Goal: Transaction & Acquisition: Purchase product/service

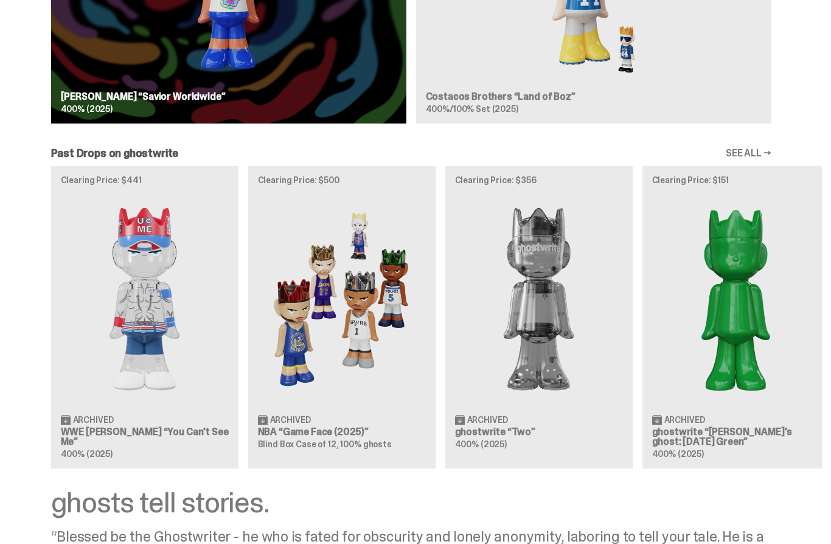
scroll to position [0, 1]
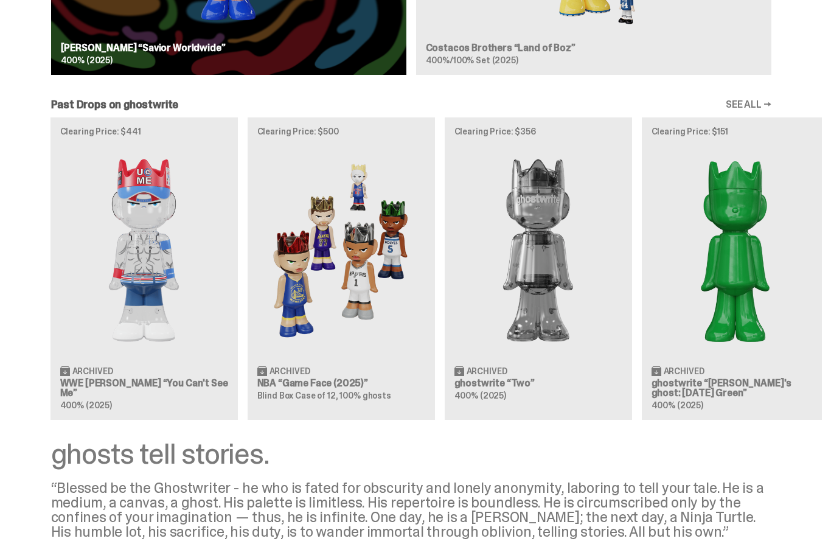
click at [307, 305] on img at bounding box center [341, 251] width 168 height 210
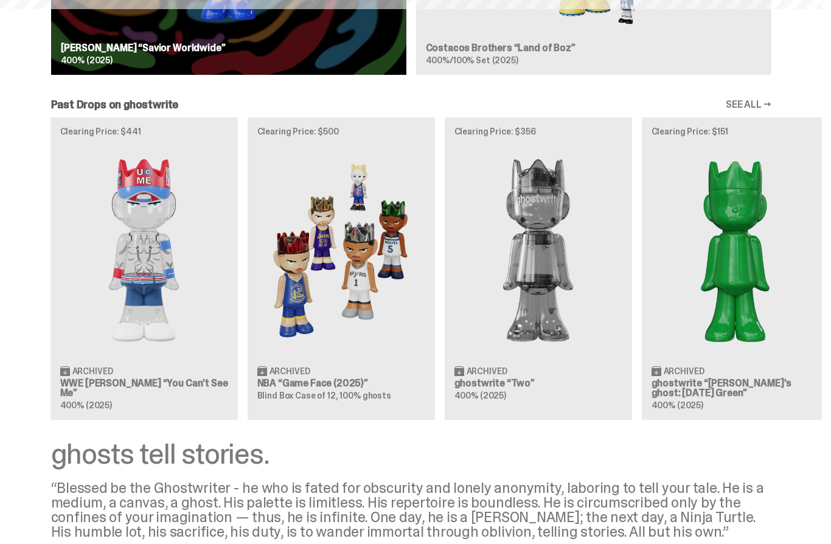
scroll to position [1201, 0]
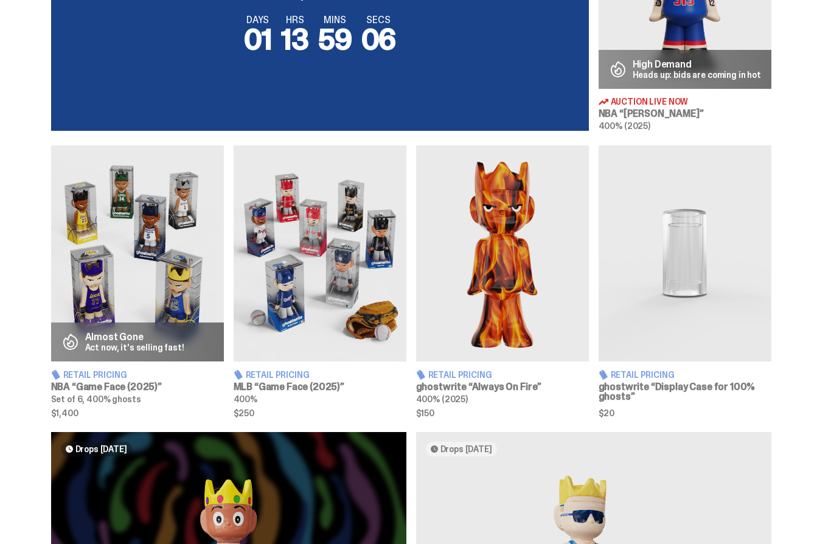
scroll to position [580, 0]
click at [86, 318] on img at bounding box center [137, 253] width 173 height 216
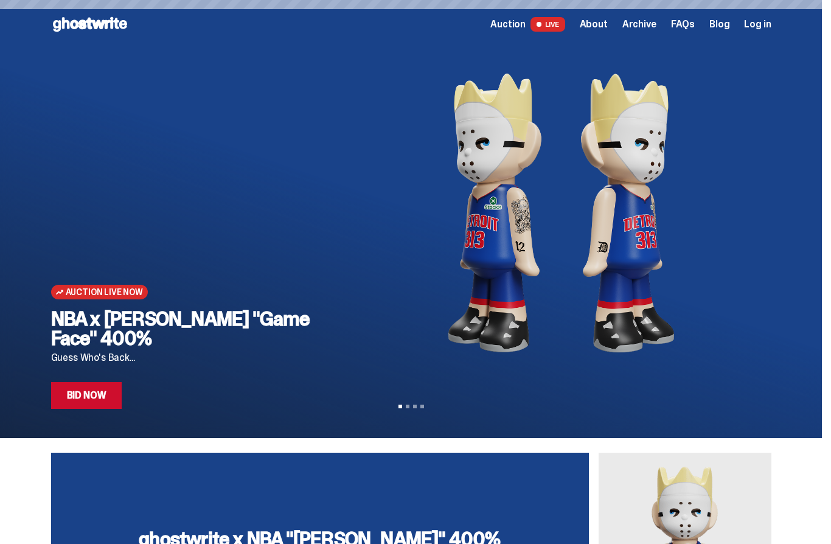
scroll to position [580, 0]
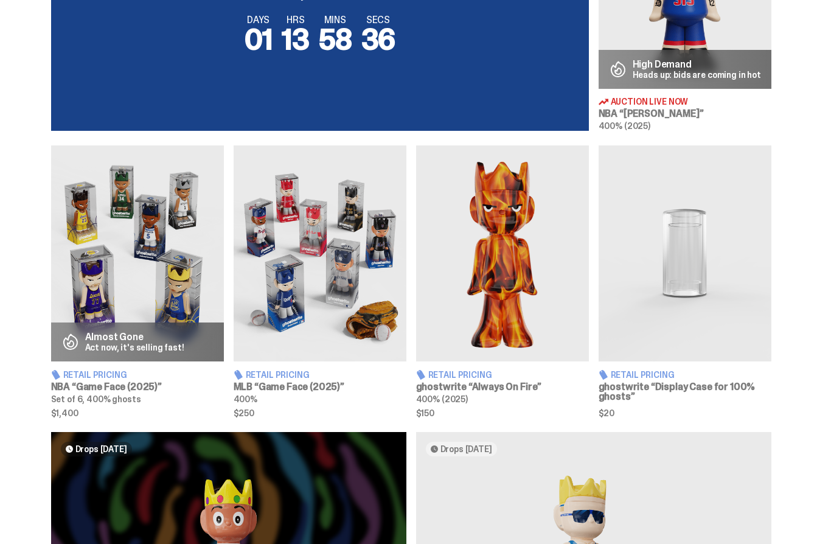
click at [279, 305] on img at bounding box center [320, 253] width 173 height 216
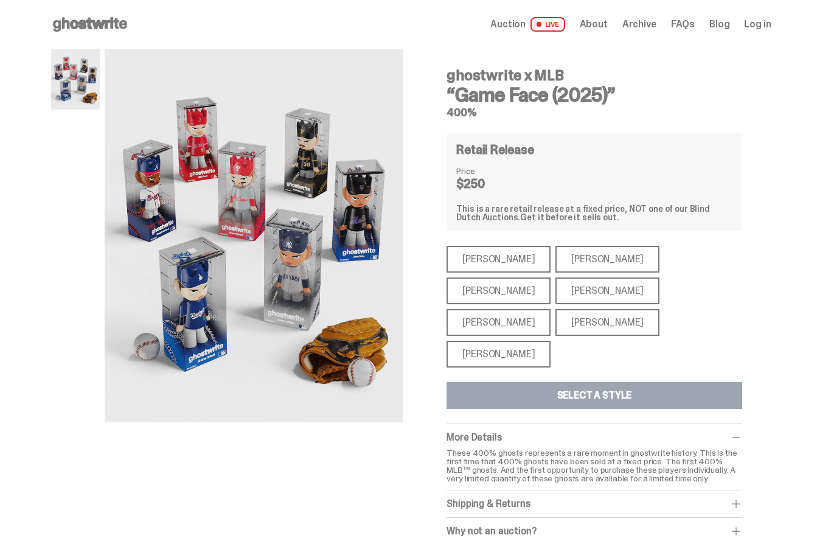
click at [478, 341] on div "[PERSON_NAME]" at bounding box center [498, 354] width 104 height 27
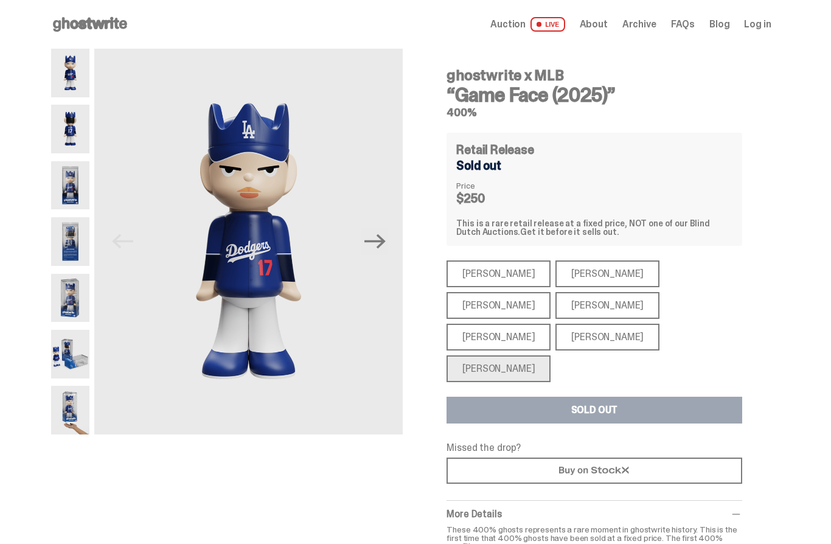
click at [566, 264] on div "[PERSON_NAME]" at bounding box center [607, 273] width 104 height 27
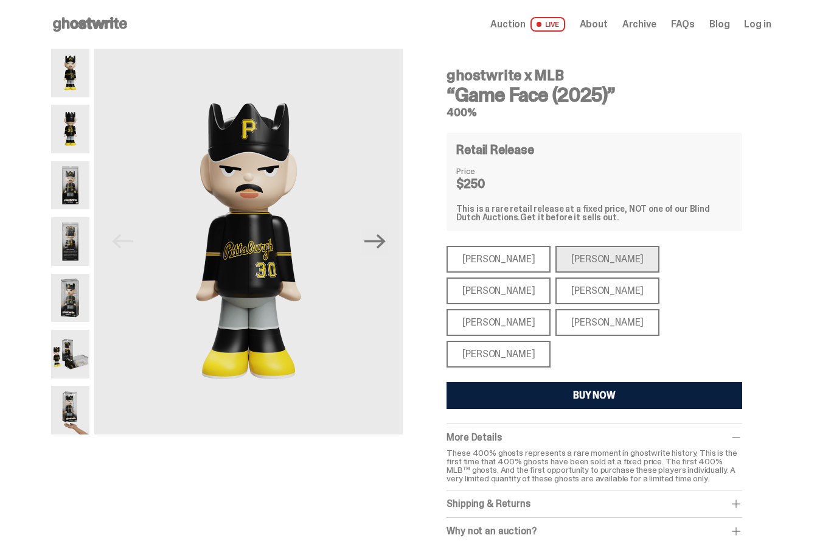
click at [550, 277] on div "[PERSON_NAME]" at bounding box center [498, 290] width 104 height 27
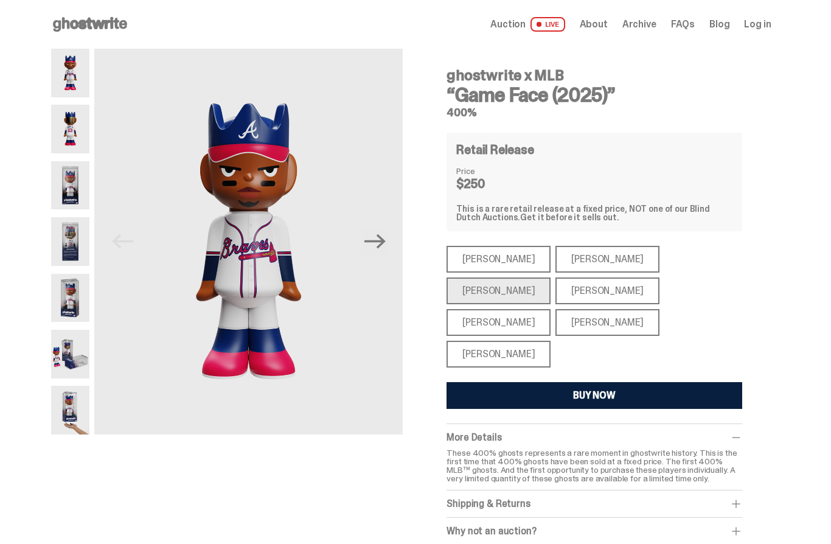
click at [499, 341] on div "[PERSON_NAME]" at bounding box center [498, 354] width 104 height 27
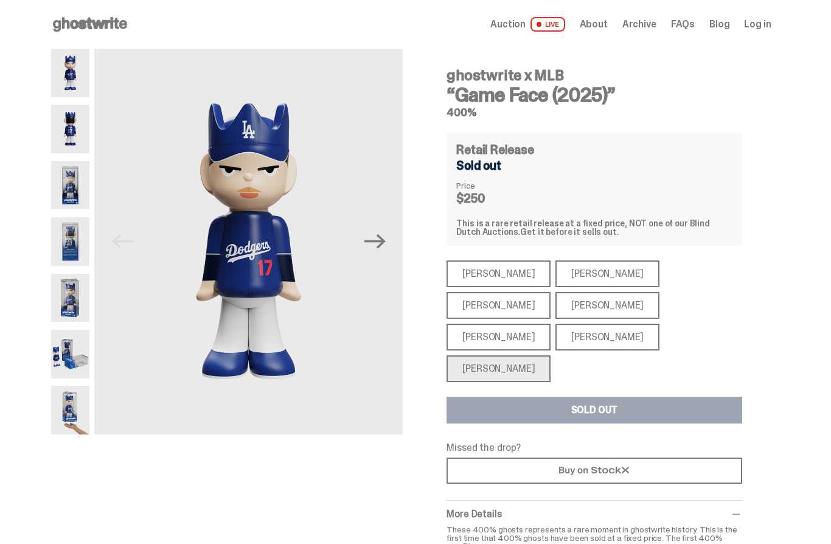
click at [555, 303] on div "[PERSON_NAME]" at bounding box center [607, 305] width 104 height 27
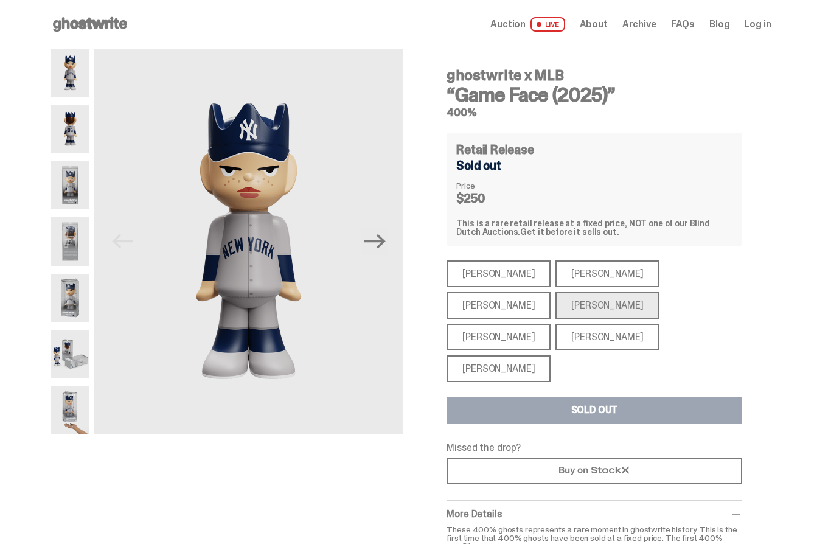
click at [550, 324] on div "[PERSON_NAME]" at bounding box center [498, 337] width 104 height 27
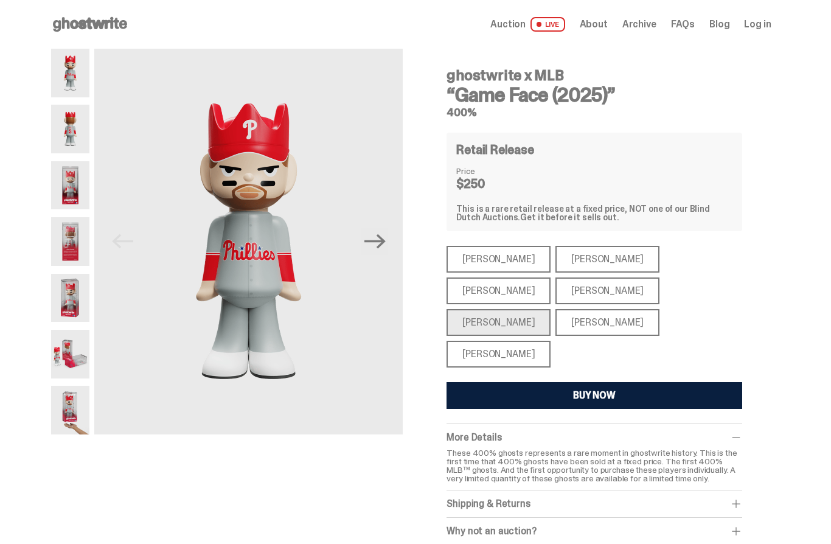
click at [650, 309] on div "[PERSON_NAME]" at bounding box center [607, 322] width 104 height 27
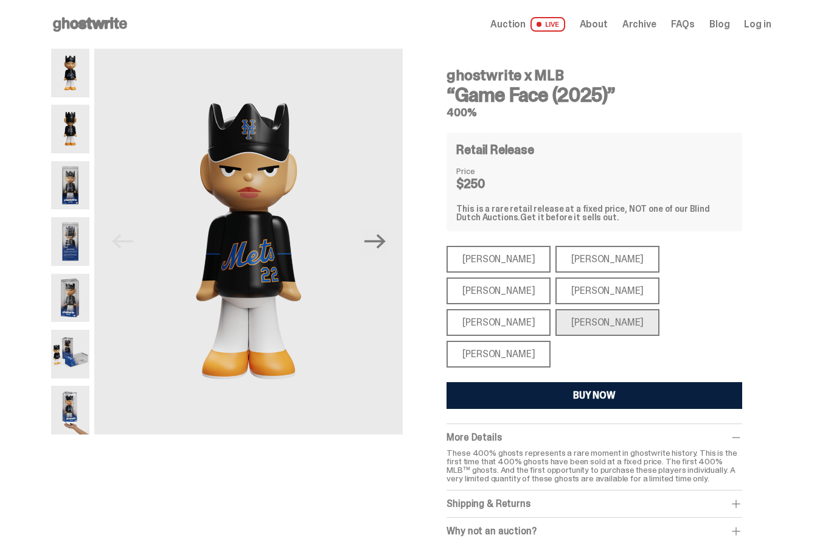
click at [478, 250] on div "[PERSON_NAME]" at bounding box center [498, 259] width 104 height 27
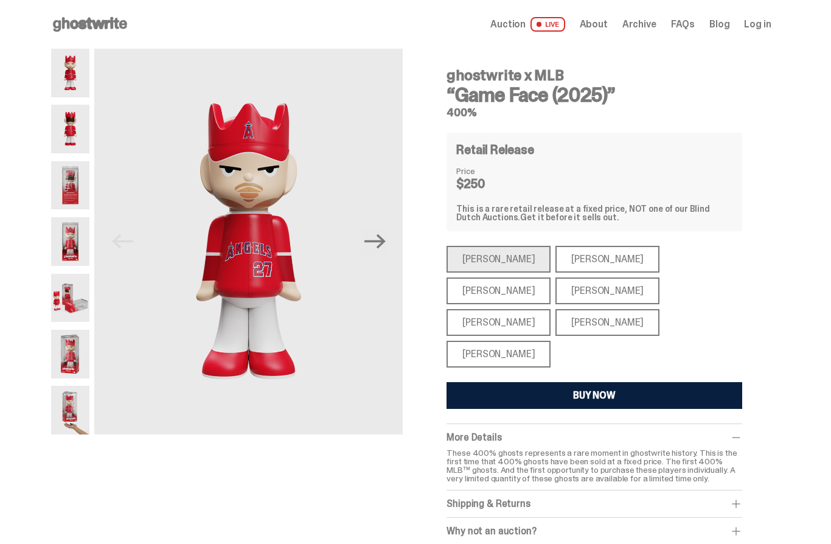
click at [93, 27] on use at bounding box center [90, 24] width 74 height 15
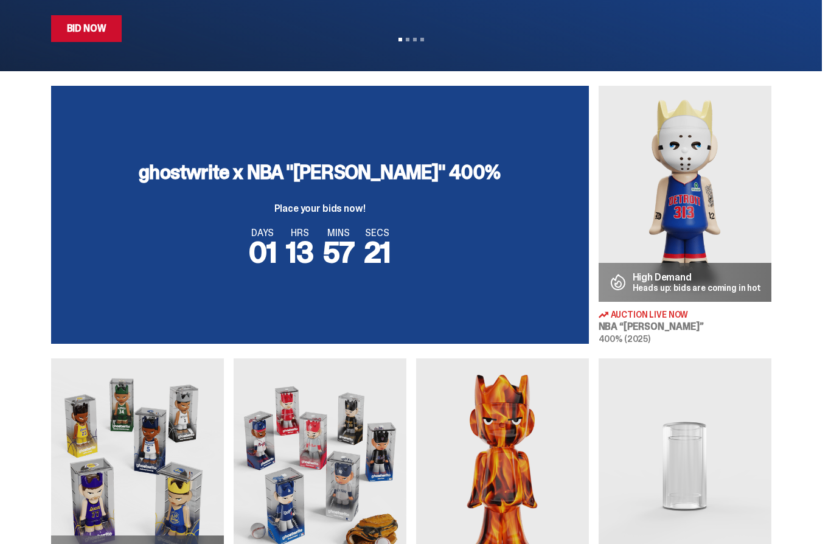
scroll to position [366, 0]
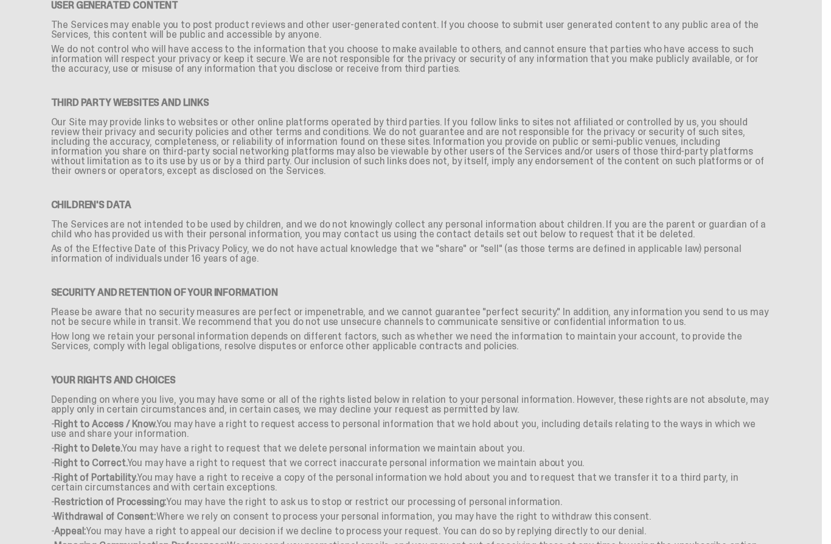
scroll to position [1336, 0]
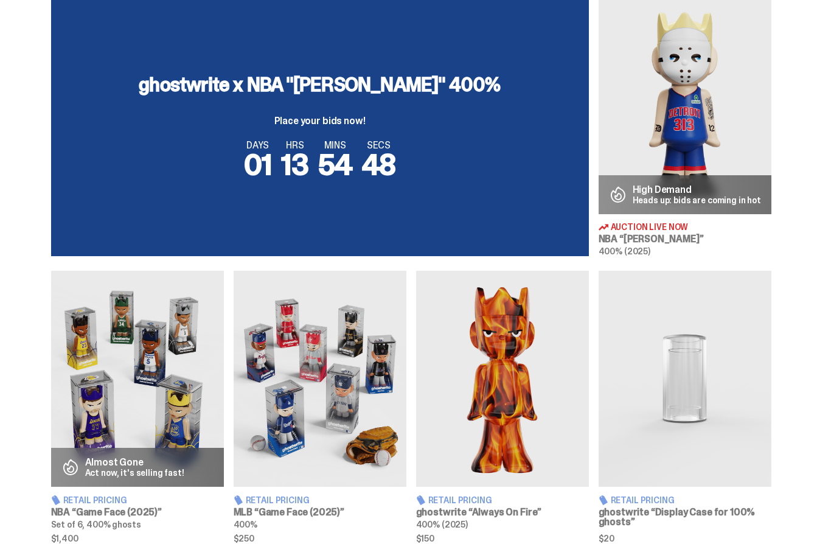
scroll to position [574, 0]
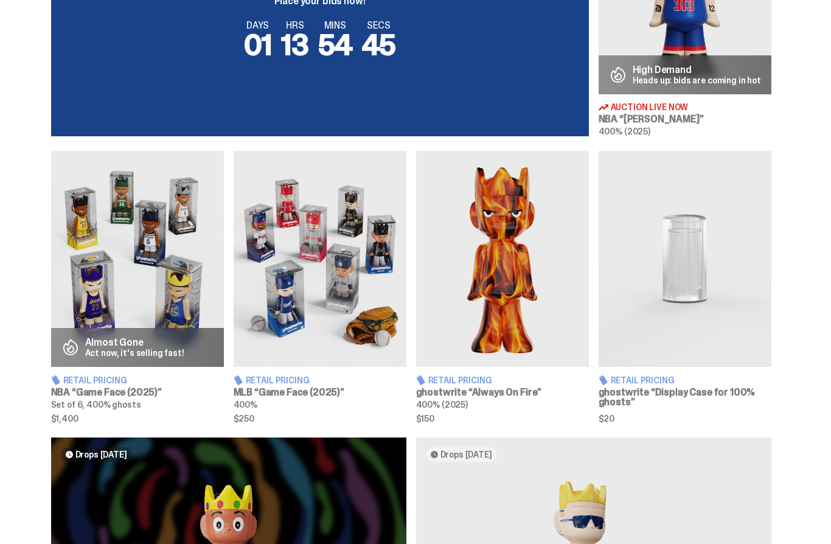
click at [675, 268] on img at bounding box center [685, 259] width 173 height 216
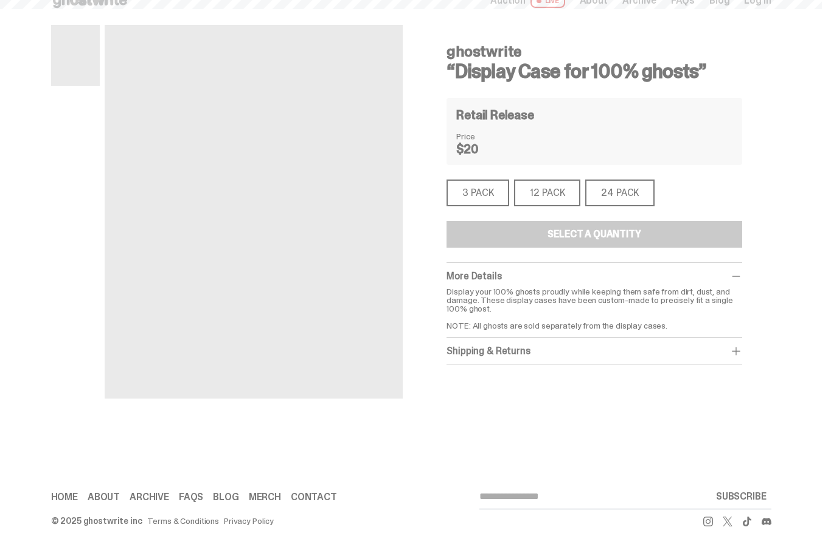
scroll to position [30, 0]
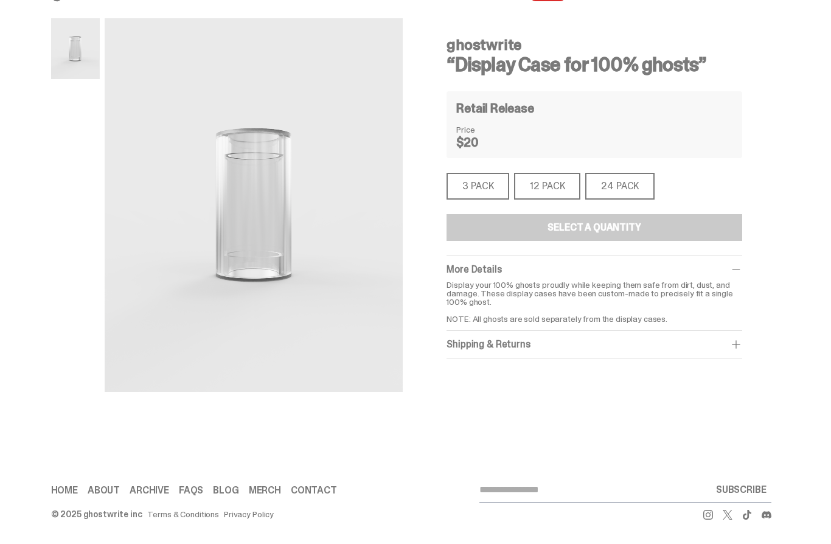
click at [484, 184] on div "3 PACK" at bounding box center [477, 186] width 63 height 27
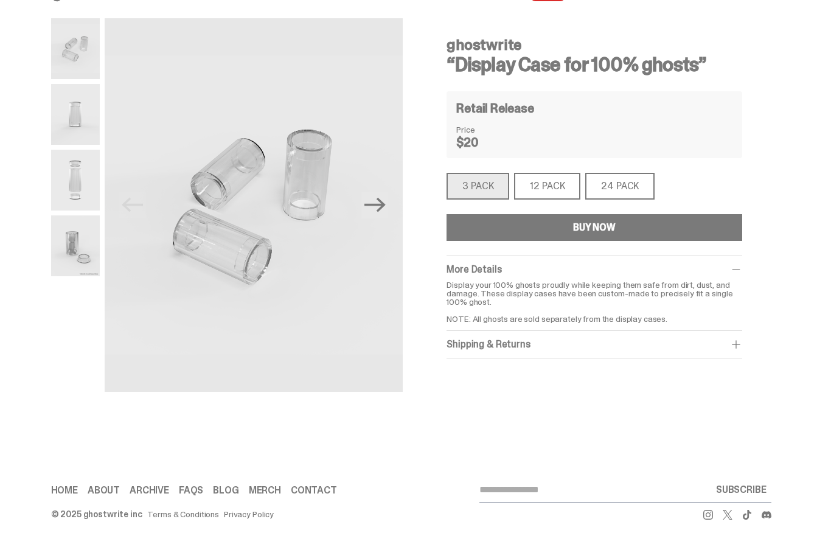
click at [571, 231] on button "BUY NOW" at bounding box center [593, 227] width 295 height 27
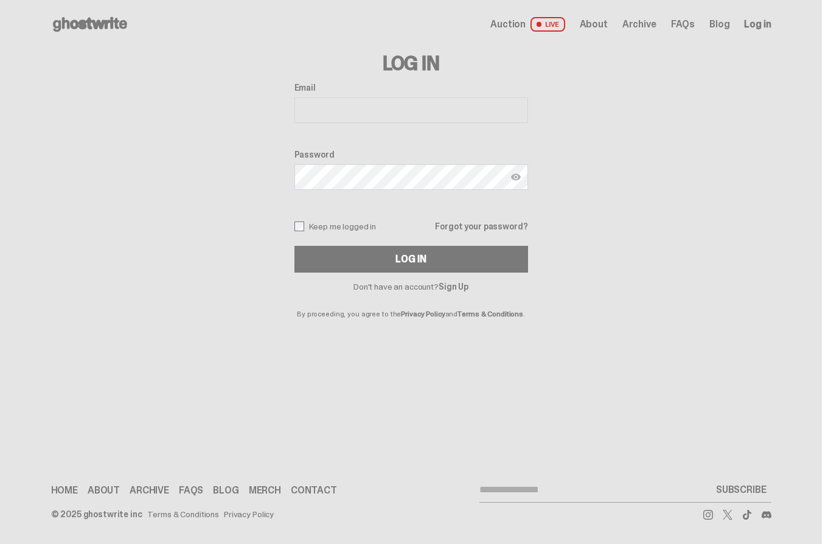
click at [330, 113] on input "Email" at bounding box center [411, 110] width 234 height 26
type input "**********"
click at [415, 259] on button "Log In" at bounding box center [411, 259] width 234 height 27
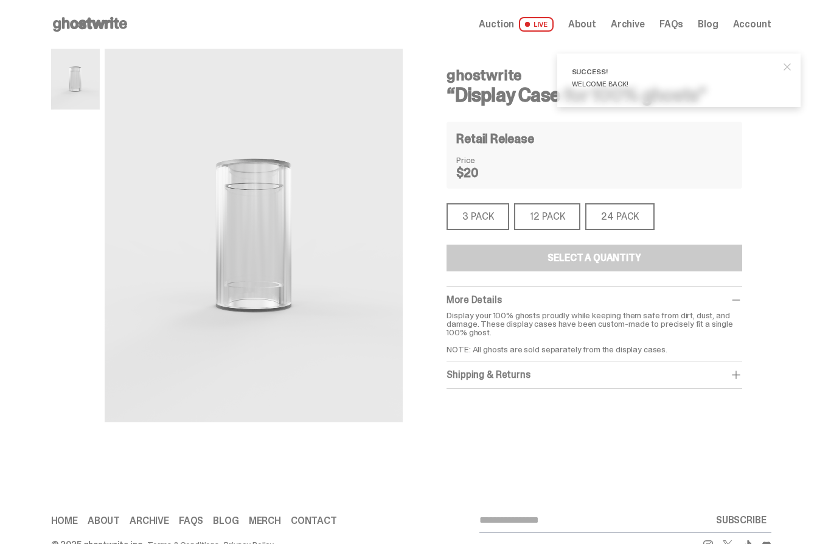
click at [474, 217] on div "3 PACK" at bounding box center [477, 216] width 63 height 27
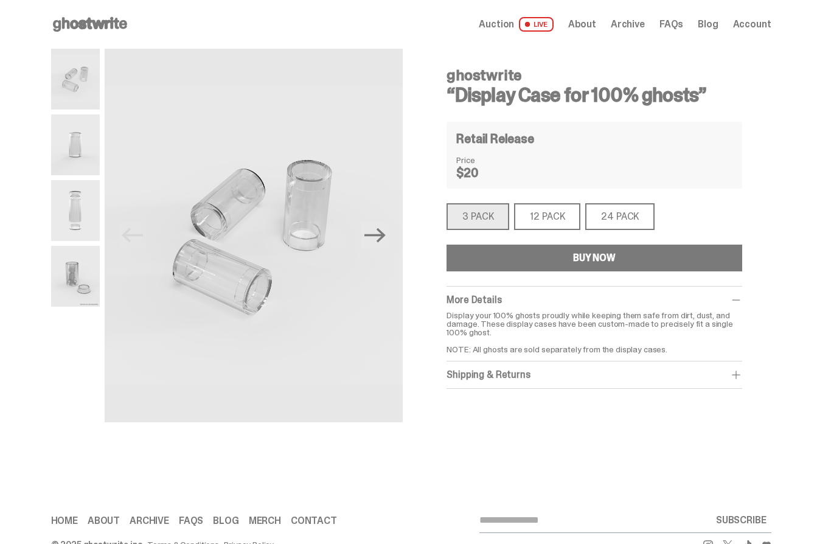
click at [488, 259] on button "BUY NOW" at bounding box center [593, 258] width 295 height 27
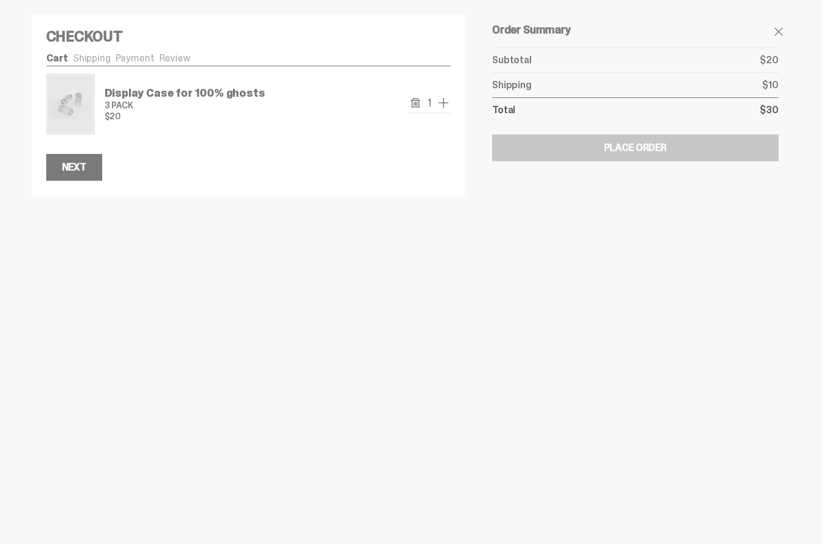
click at [72, 172] on div "Next" at bounding box center [74, 167] width 24 height 10
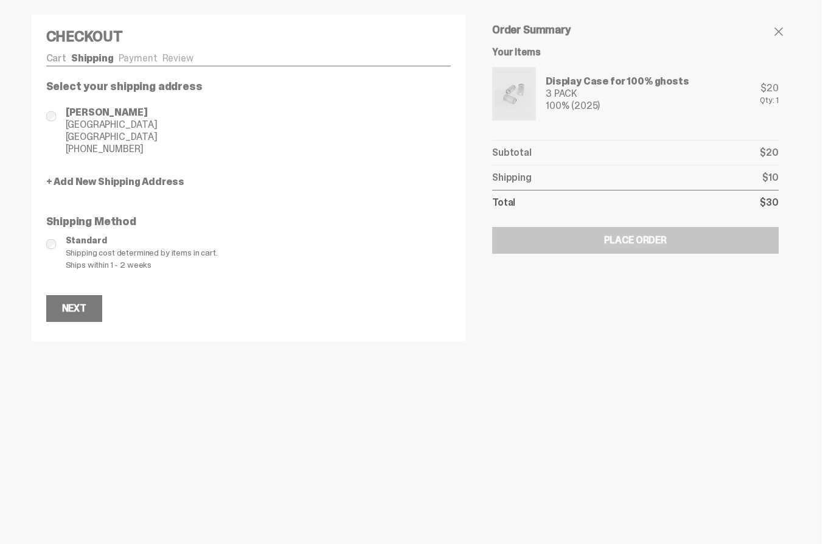
click at [69, 313] on div "Next" at bounding box center [74, 309] width 24 height 10
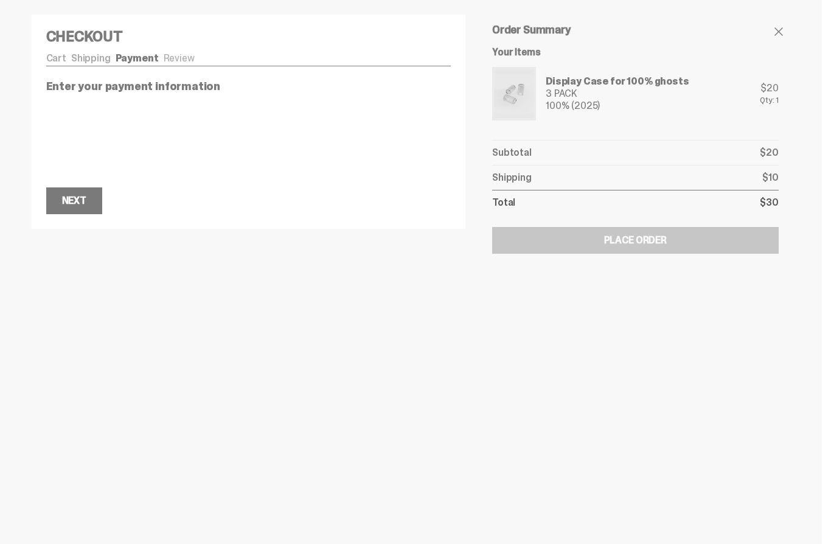
click at [82, 206] on div "Next" at bounding box center [74, 201] width 24 height 10
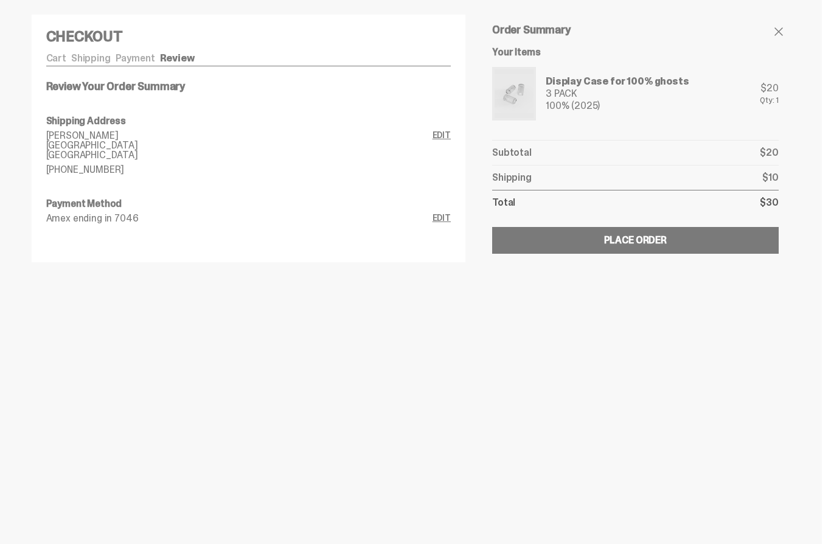
click at [546, 244] on button "Submitting Order Place Order" at bounding box center [635, 240] width 286 height 27
